Goal: Navigation & Orientation: Find specific page/section

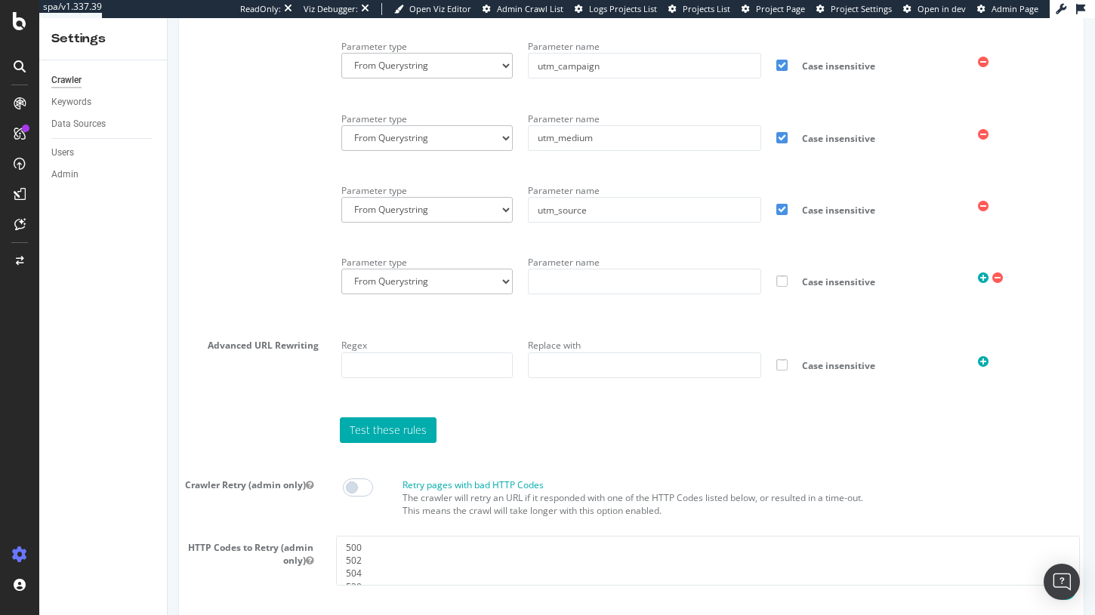
scroll to position [142, 0]
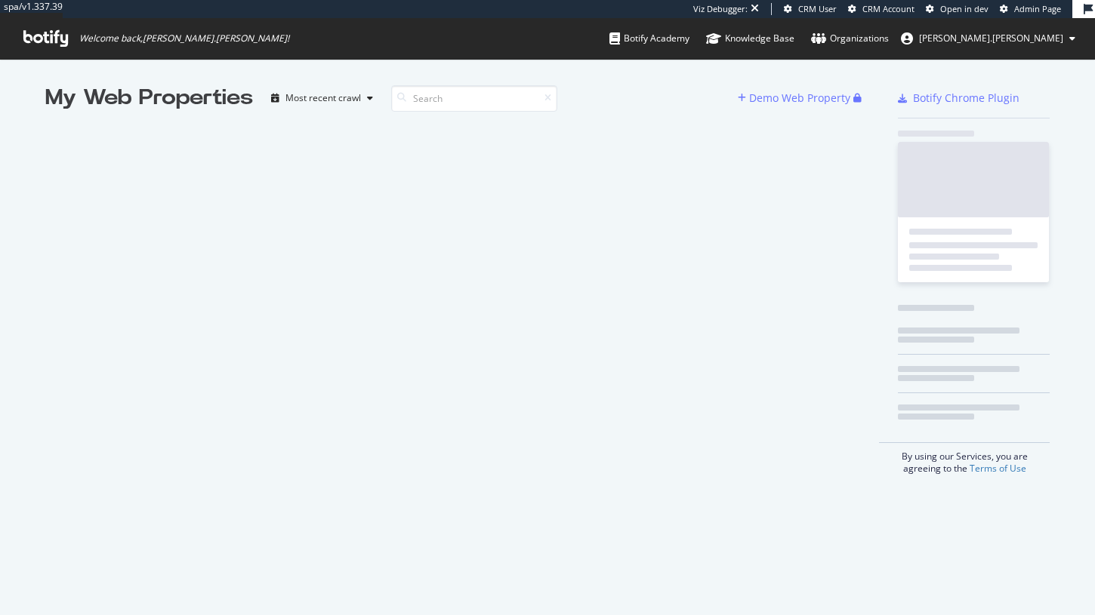
scroll to position [615, 1095]
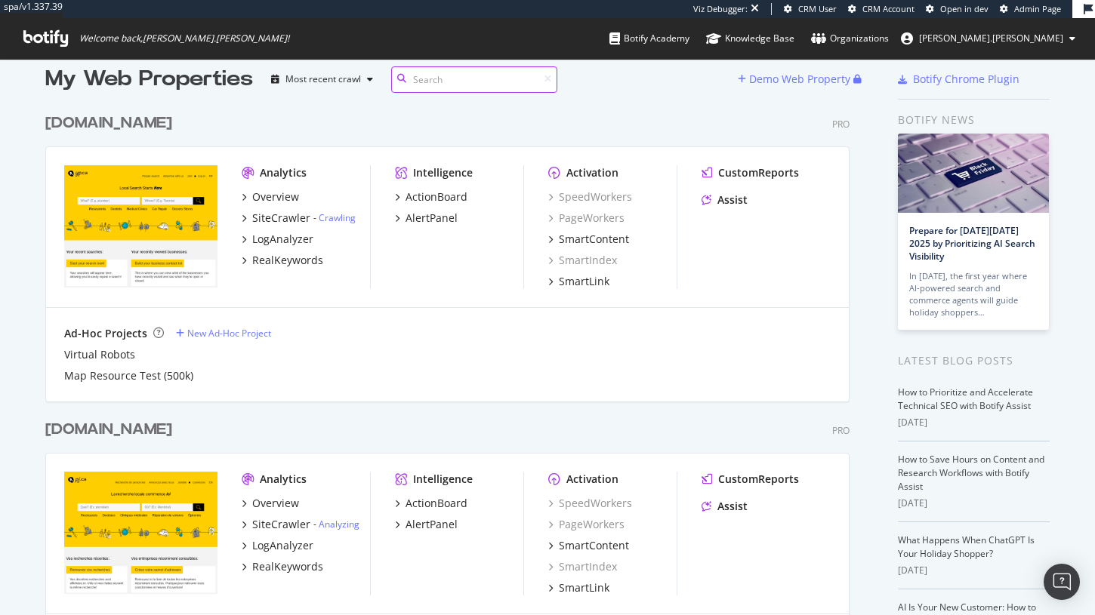
scroll to position [21, 0]
